Goal: Information Seeking & Learning: Learn about a topic

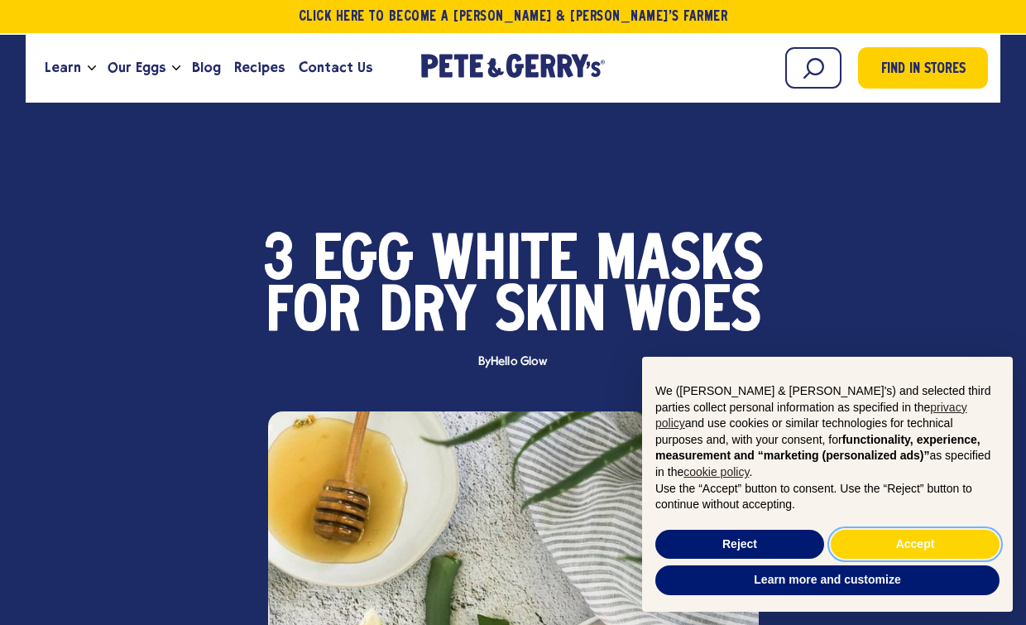
click at [897, 540] on button "Accept" at bounding box center [915, 545] width 169 height 30
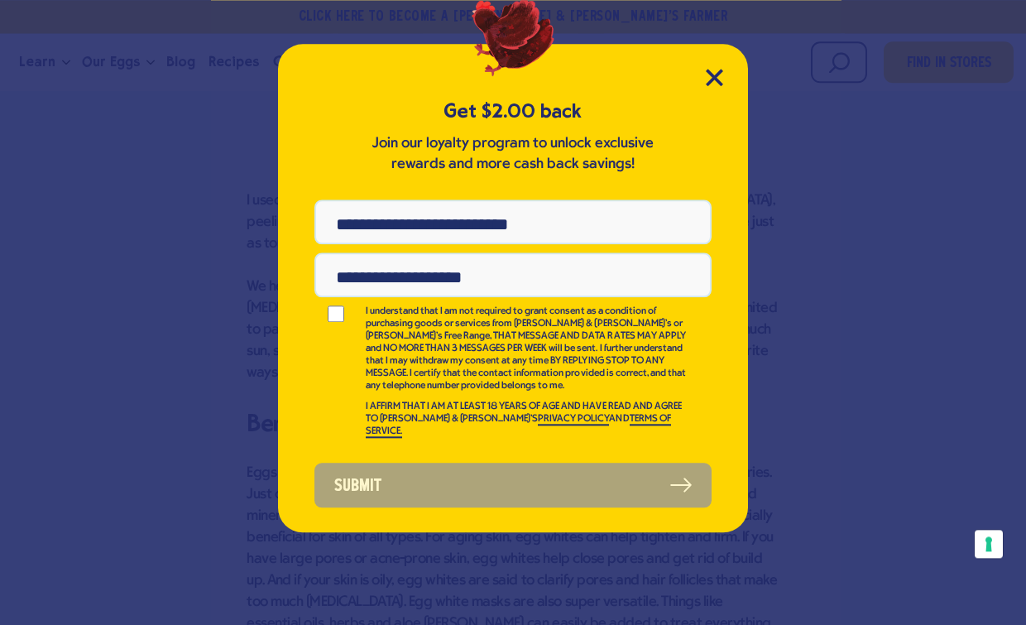
scroll to position [1056, 0]
click at [702, 83] on div "Get $2.00 back Join our loyalty program to unlock exclusive rewards and more ca…" at bounding box center [513, 288] width 470 height 488
click at [718, 84] on icon "Close Modal" at bounding box center [714, 77] width 17 height 17
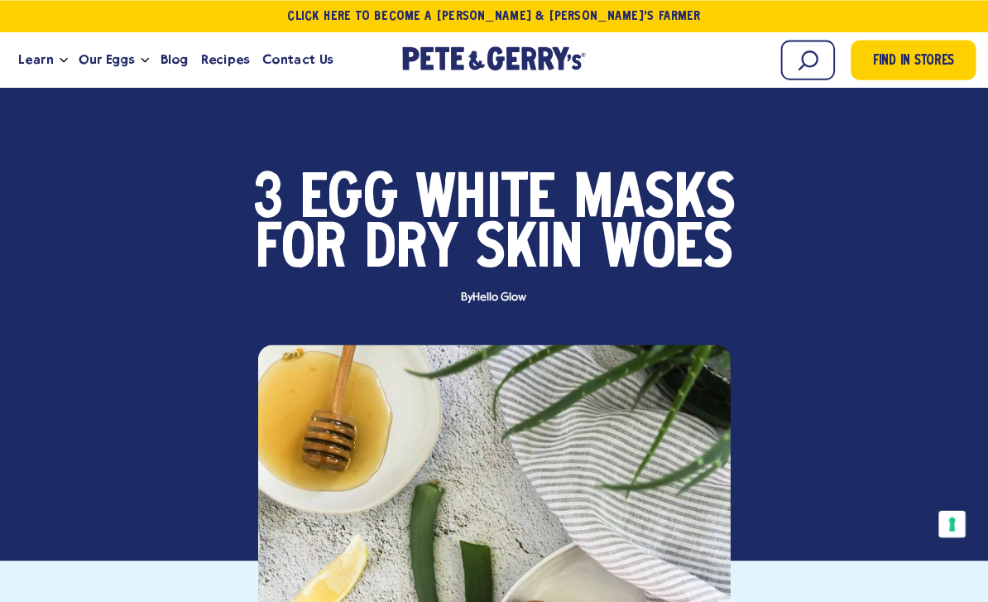
scroll to position [0, 0]
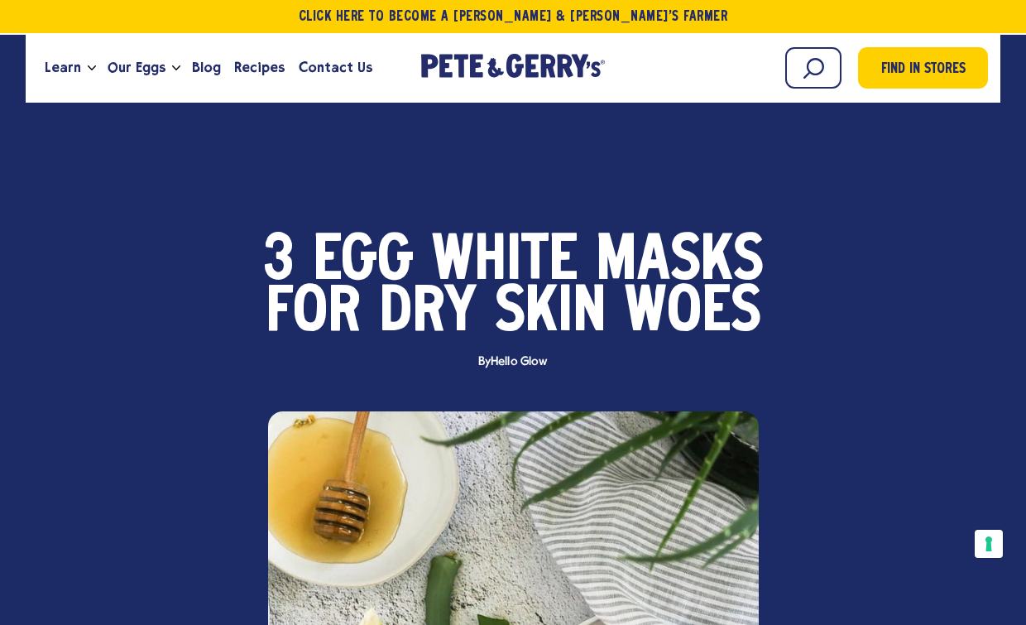
click at [511, 363] on span "Hello Glow" at bounding box center [519, 361] width 56 height 13
click at [510, 368] on span "Hello Glow" at bounding box center [519, 361] width 56 height 13
click at [252, 71] on span "Recipes" at bounding box center [259, 67] width 50 height 21
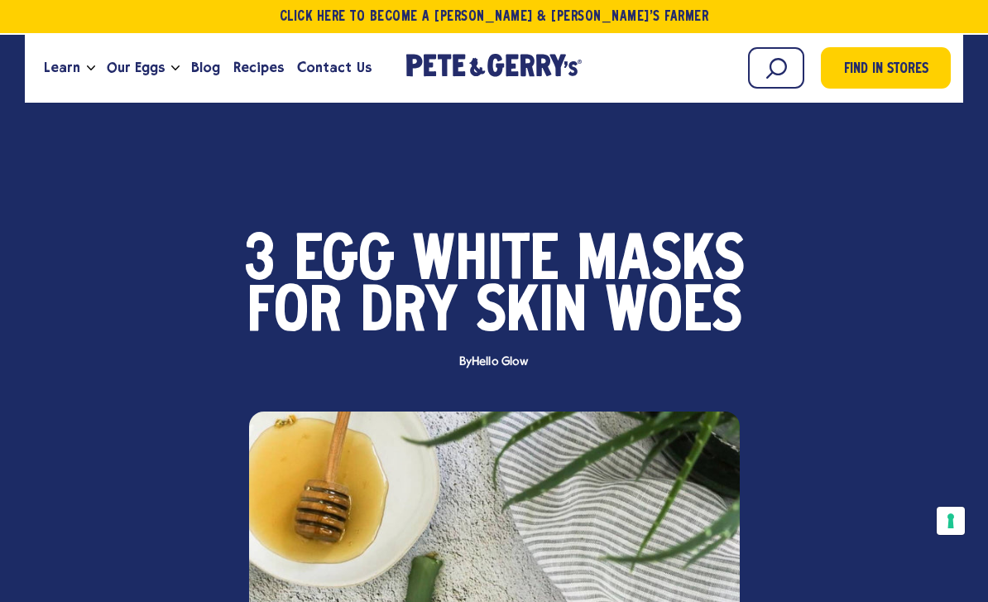
scroll to position [16, 0]
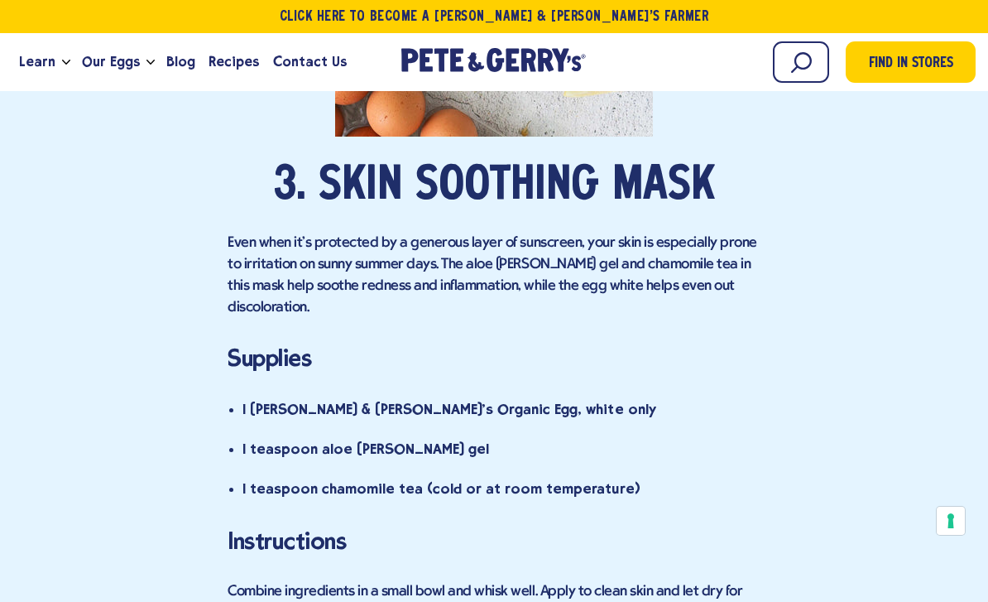
scroll to position [4034, 0]
